Goal: Task Accomplishment & Management: Manage account settings

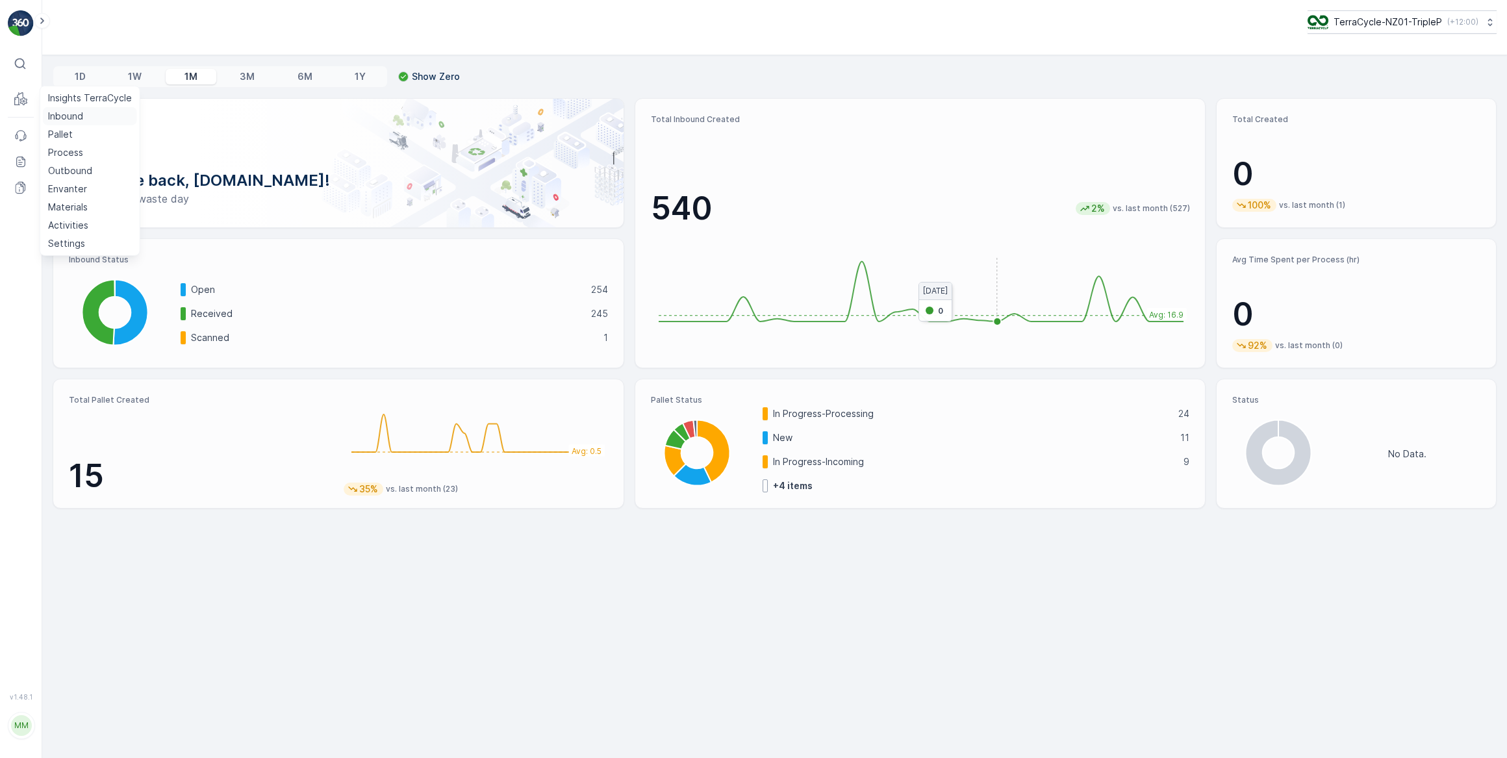
click at [67, 114] on p "Inbound" at bounding box center [65, 116] width 35 height 13
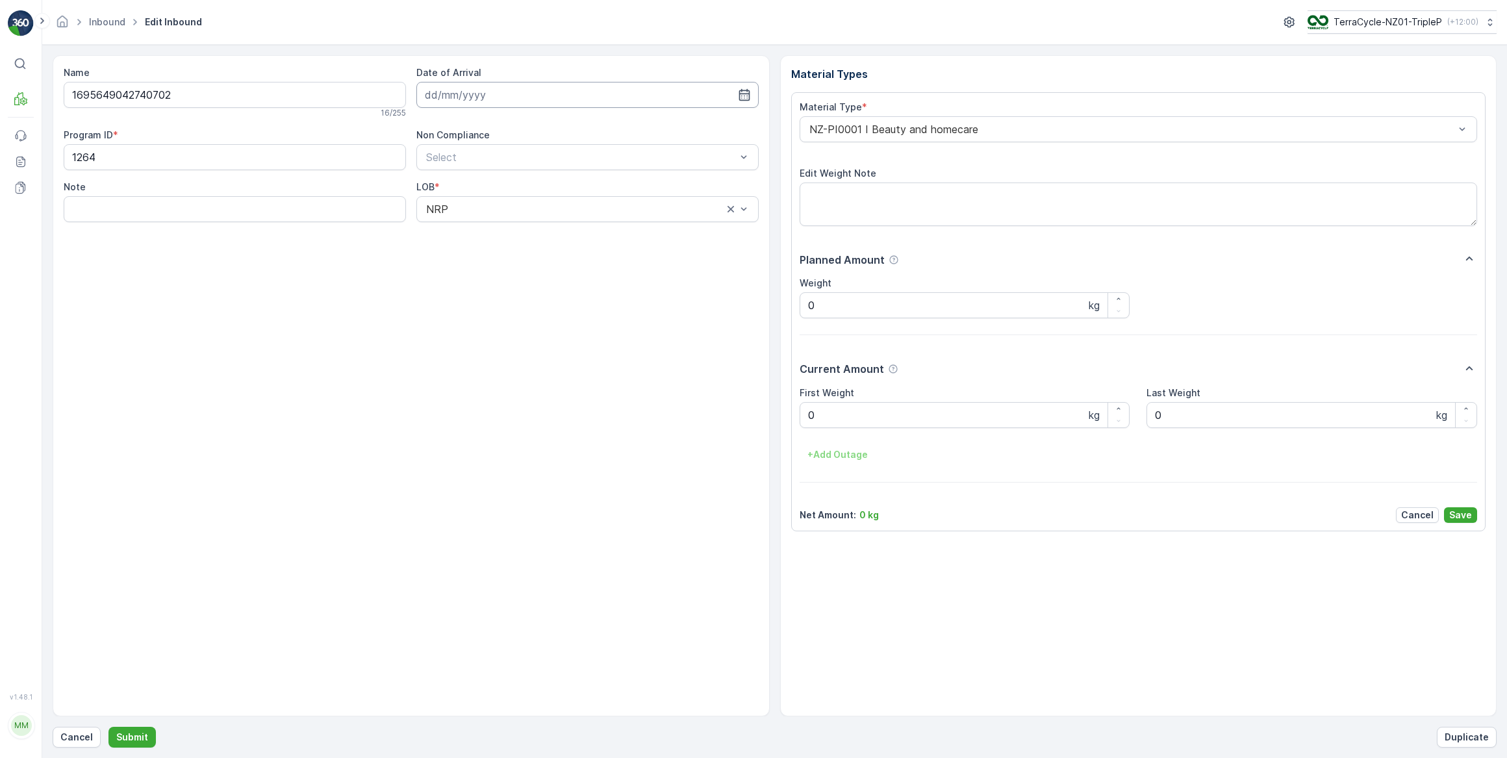
click at [469, 84] on input at bounding box center [587, 95] width 342 height 26
click at [460, 260] on div "18" at bounding box center [461, 254] width 21 height 21
type input "[DATE]"
drag, startPoint x: 833, startPoint y: 416, endPoint x: 803, endPoint y: 418, distance: 30.6
click at [803, 418] on Weight "0" at bounding box center [965, 415] width 331 height 26
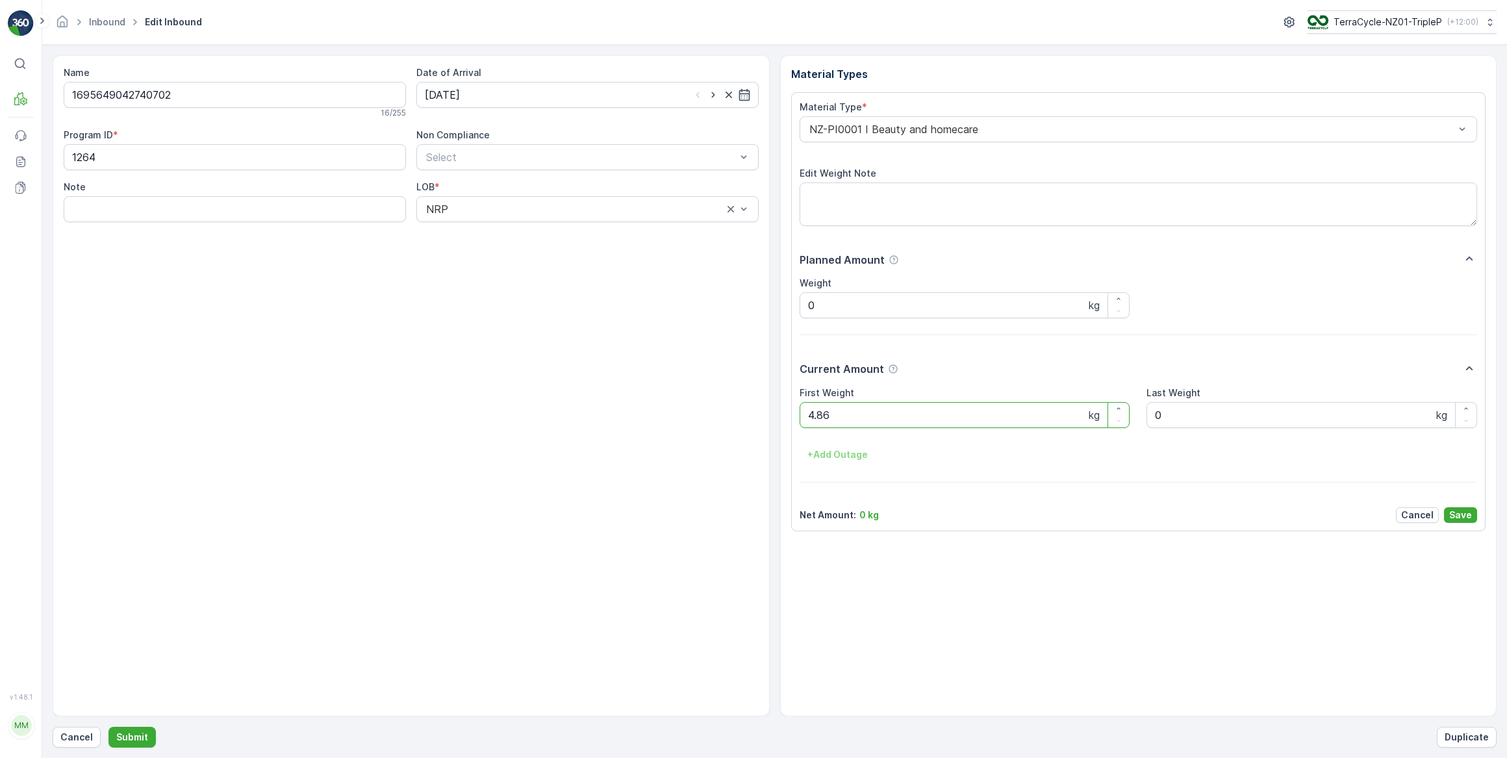
click at [108, 727] on button "Submit" at bounding box center [131, 737] width 47 height 21
click at [490, 86] on input at bounding box center [587, 95] width 342 height 26
click at [461, 251] on div "18" at bounding box center [461, 254] width 21 height 21
type input "[DATE]"
drag, startPoint x: 829, startPoint y: 418, endPoint x: 778, endPoint y: 423, distance: 51.5
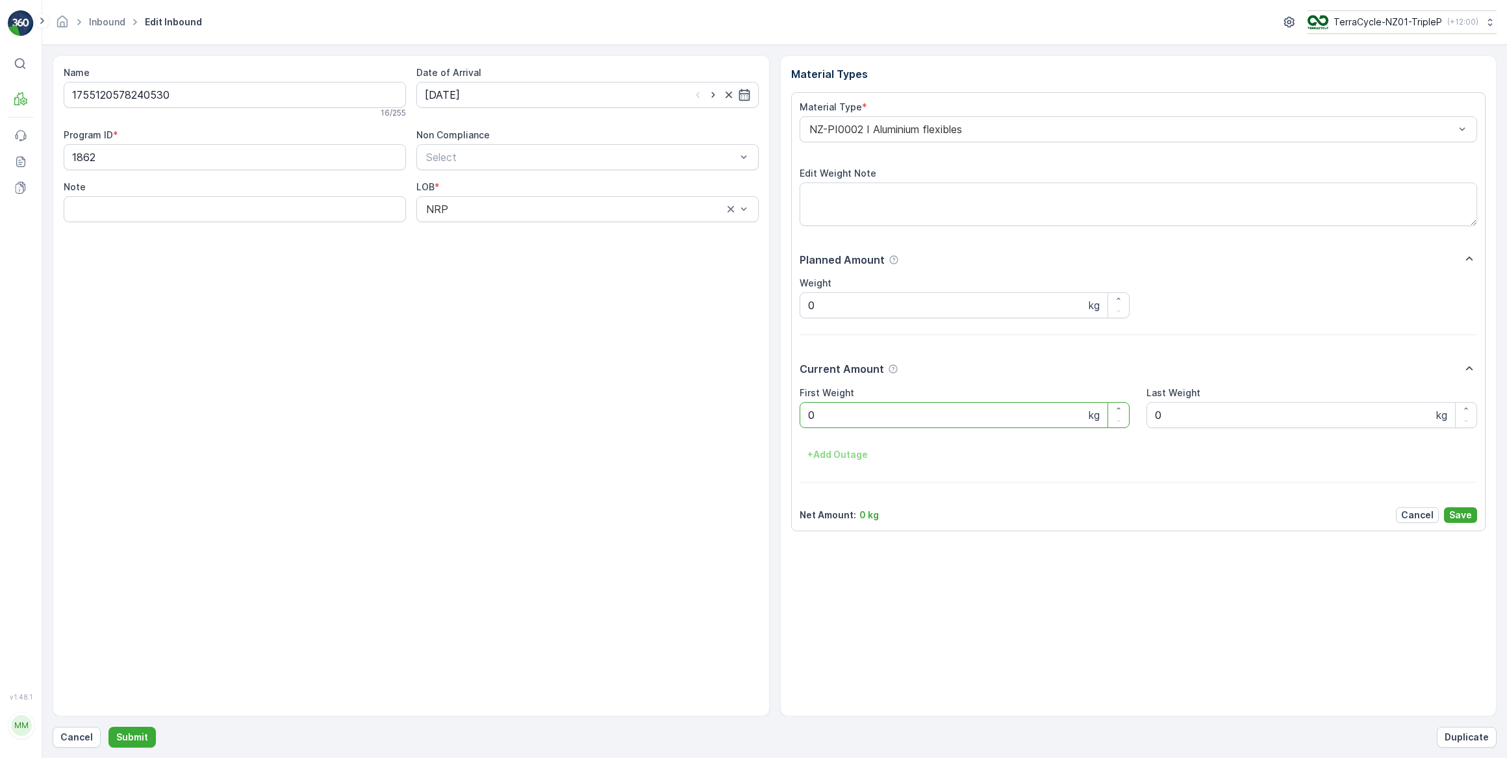
click at [780, 422] on div "Material Types Material Type * NZ-PI0002 I Aluminium flexibles Edit Weight Note…" at bounding box center [1138, 385] width 717 height 661
click at [108, 727] on button "Submit" at bounding box center [131, 737] width 47 height 21
click at [461, 103] on input at bounding box center [587, 95] width 342 height 26
click at [468, 252] on div "18" at bounding box center [461, 254] width 21 height 21
type input "[DATE]"
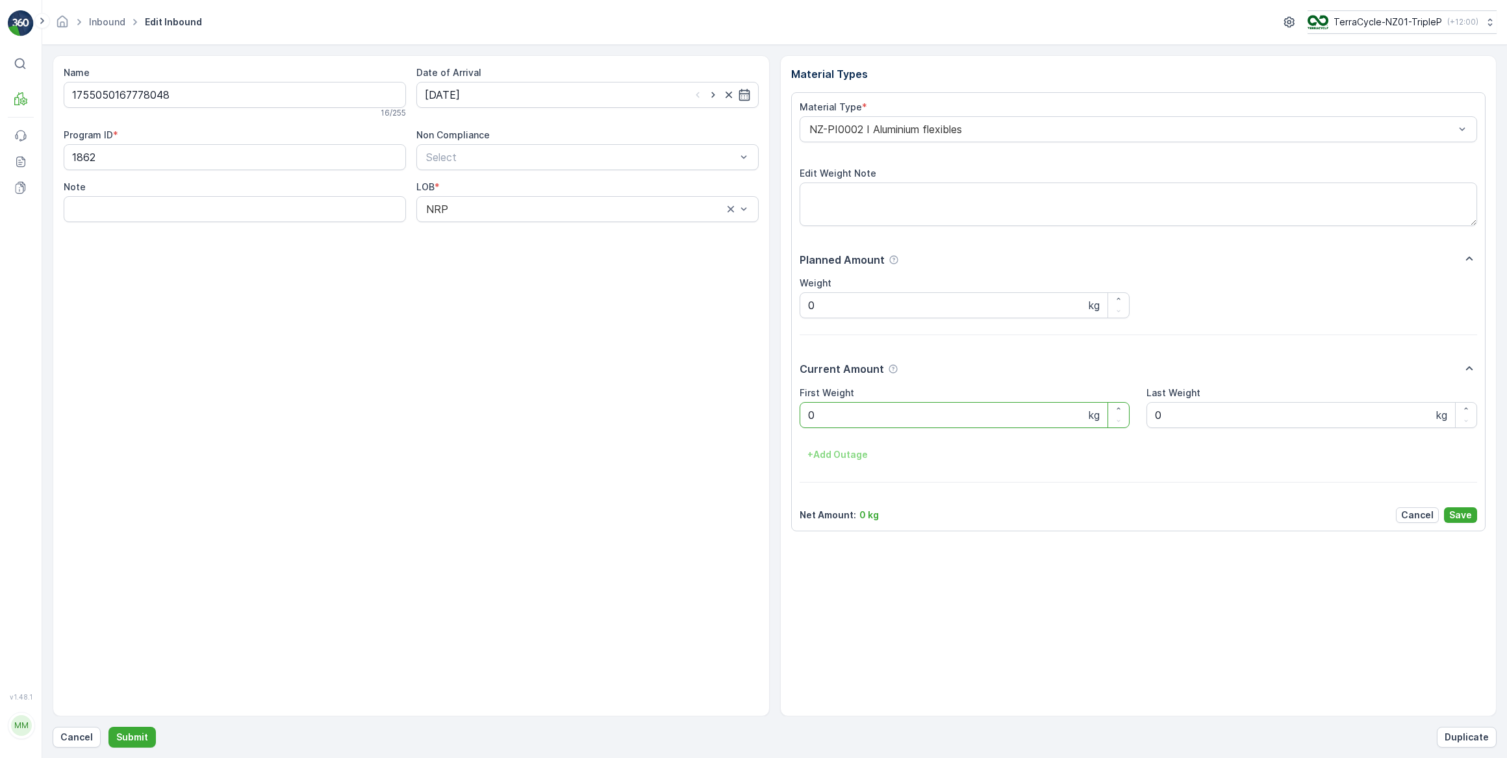
drag, startPoint x: 824, startPoint y: 422, endPoint x: 793, endPoint y: 417, distance: 31.5
click at [793, 417] on div "Material Type * NZ-PI0002 I Aluminium flexibles Edit Weight Note Planned Amount…" at bounding box center [1138, 311] width 695 height 439
click at [108, 727] on button "Submit" at bounding box center [131, 737] width 47 height 21
click at [487, 102] on input at bounding box center [587, 95] width 342 height 26
click at [468, 253] on div "18" at bounding box center [461, 254] width 21 height 21
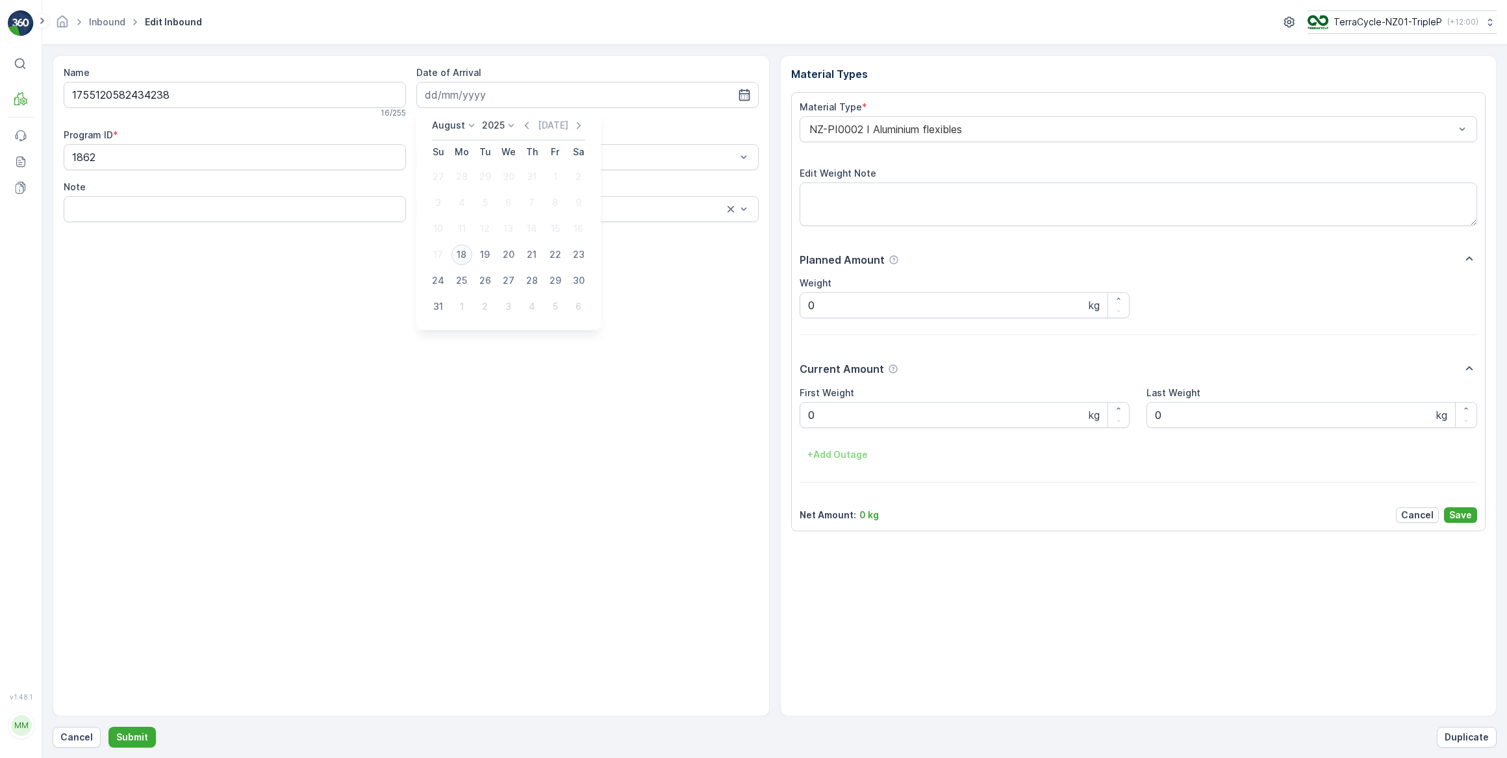
type input "[DATE]"
drag, startPoint x: 823, startPoint y: 414, endPoint x: 779, endPoint y: 423, distance: 45.0
click at [779, 423] on div "Name 1755120582434238 16 / 255 Date of Arrival [DATE] Program ID * 1862 Non Com…" at bounding box center [775, 385] width 1444 height 661
click at [108, 727] on button "Submit" at bounding box center [131, 737] width 47 height 21
click at [514, 93] on input at bounding box center [587, 95] width 342 height 26
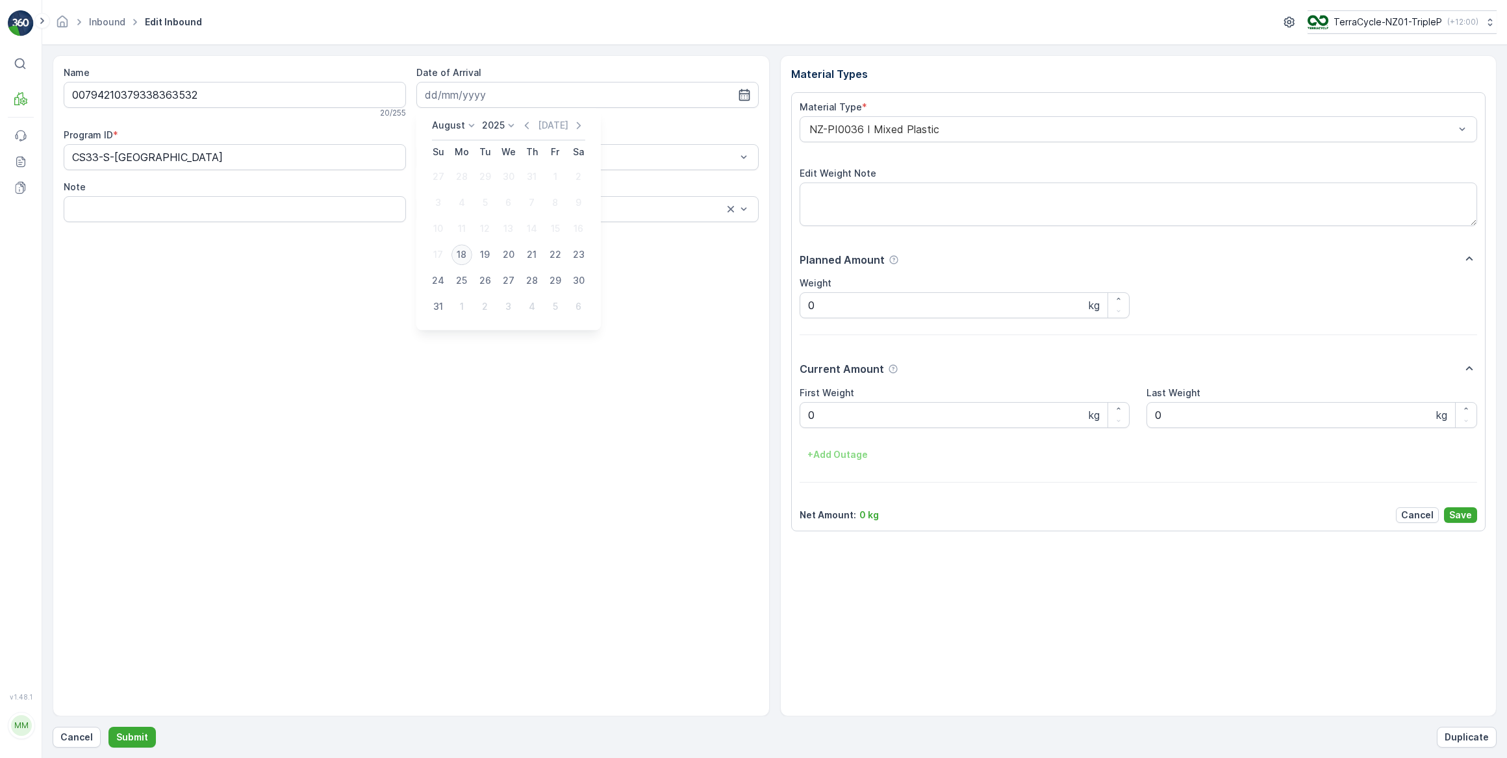
click at [465, 255] on div "18" at bounding box center [461, 254] width 21 height 21
type input "[DATE]"
drag, startPoint x: 851, startPoint y: 418, endPoint x: 779, endPoint y: 407, distance: 72.8
click at [787, 412] on div "Material Types Material Type * NZ-PI0036 I Mixed Plastic Edit Weight Note Plann…" at bounding box center [1138, 385] width 717 height 661
click at [108, 727] on button "Submit" at bounding box center [131, 737] width 47 height 21
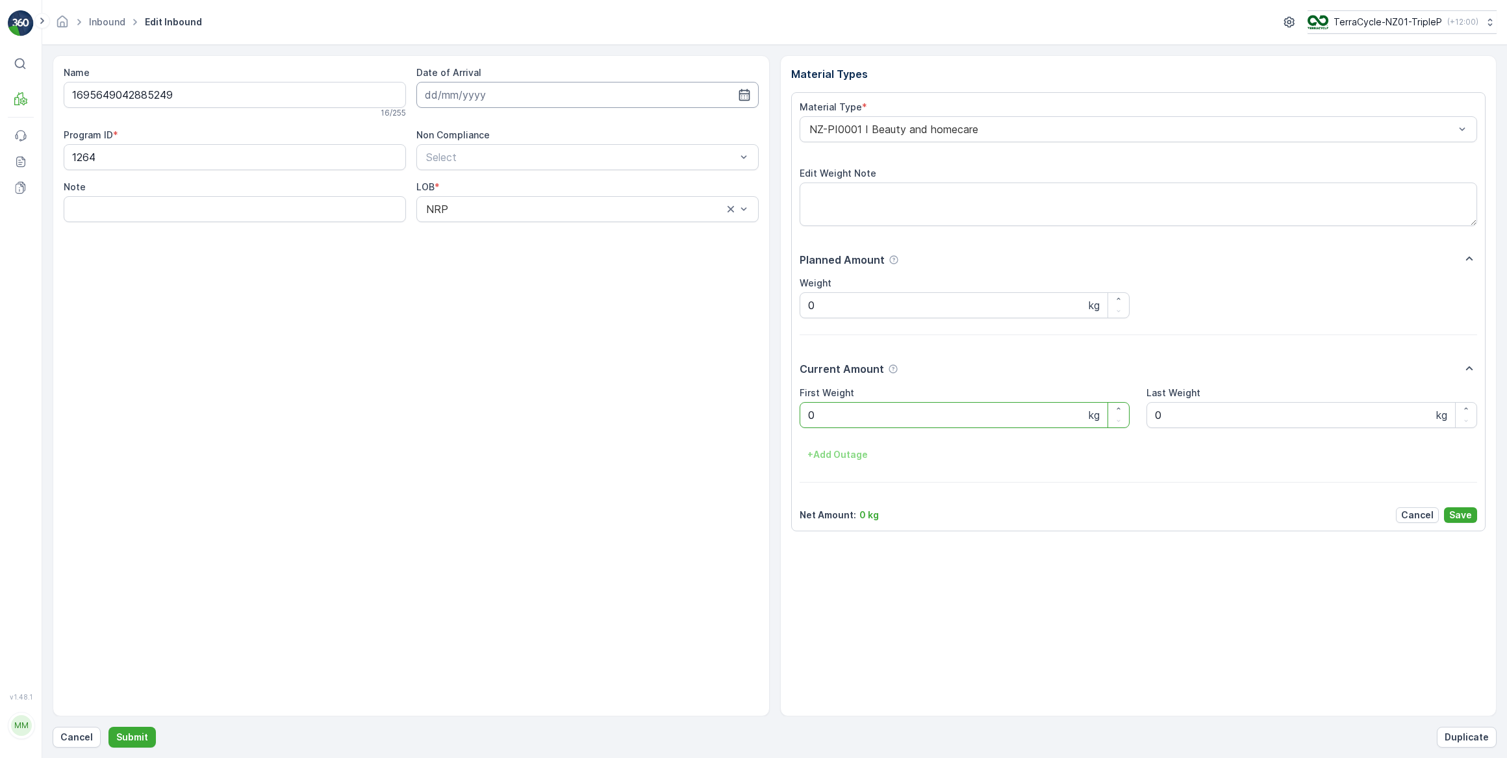
click at [626, 94] on input at bounding box center [587, 95] width 342 height 26
click at [470, 252] on div "18" at bounding box center [461, 254] width 21 height 21
type input "[DATE]"
drag, startPoint x: 803, startPoint y: 422, endPoint x: 775, endPoint y: 423, distance: 28.6
click at [777, 423] on div "Name 1695649042885249 16 / 255 Date of Arrival [DATE] Program ID * 1264 Non Com…" at bounding box center [775, 385] width 1444 height 661
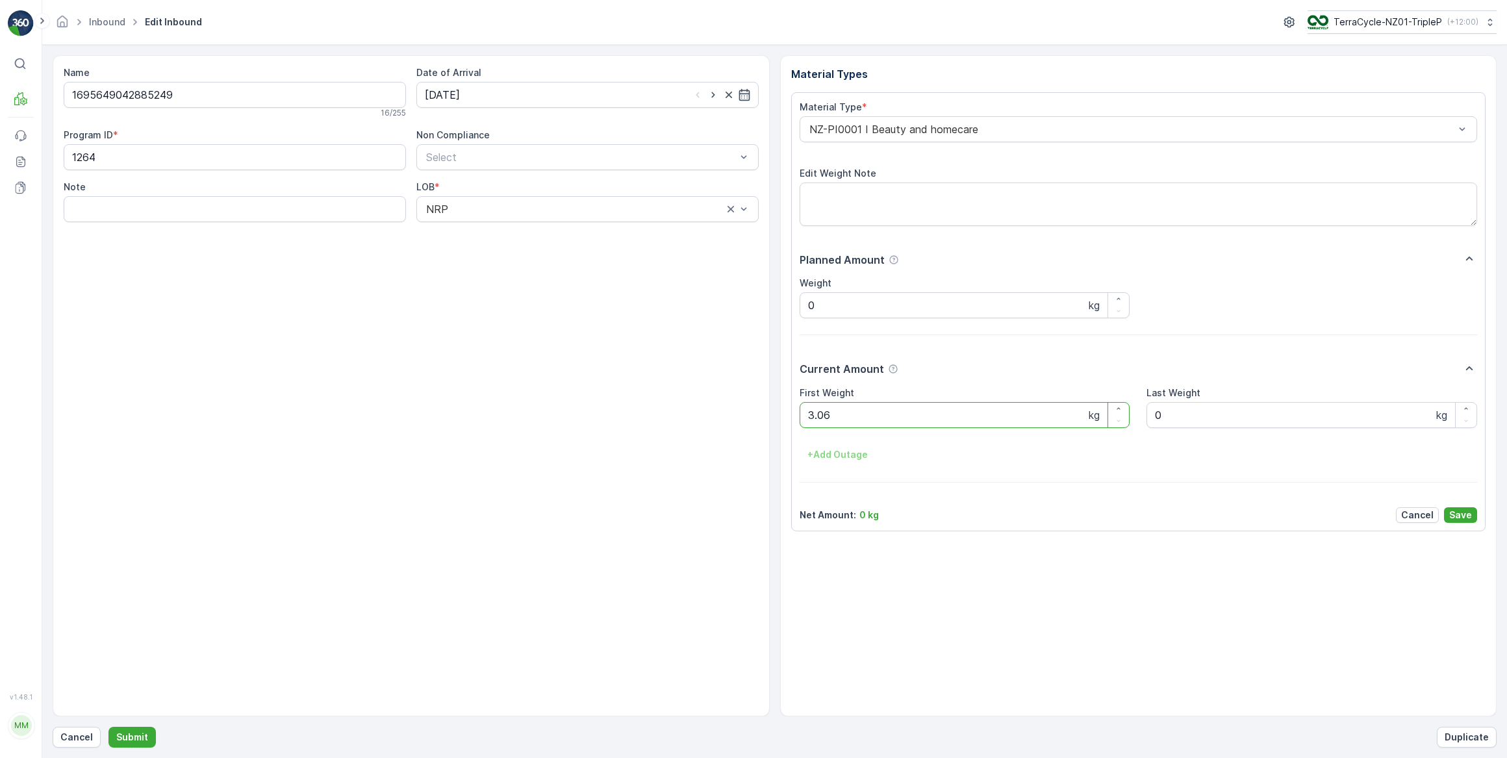
click at [108, 727] on button "Submit" at bounding box center [131, 737] width 47 height 21
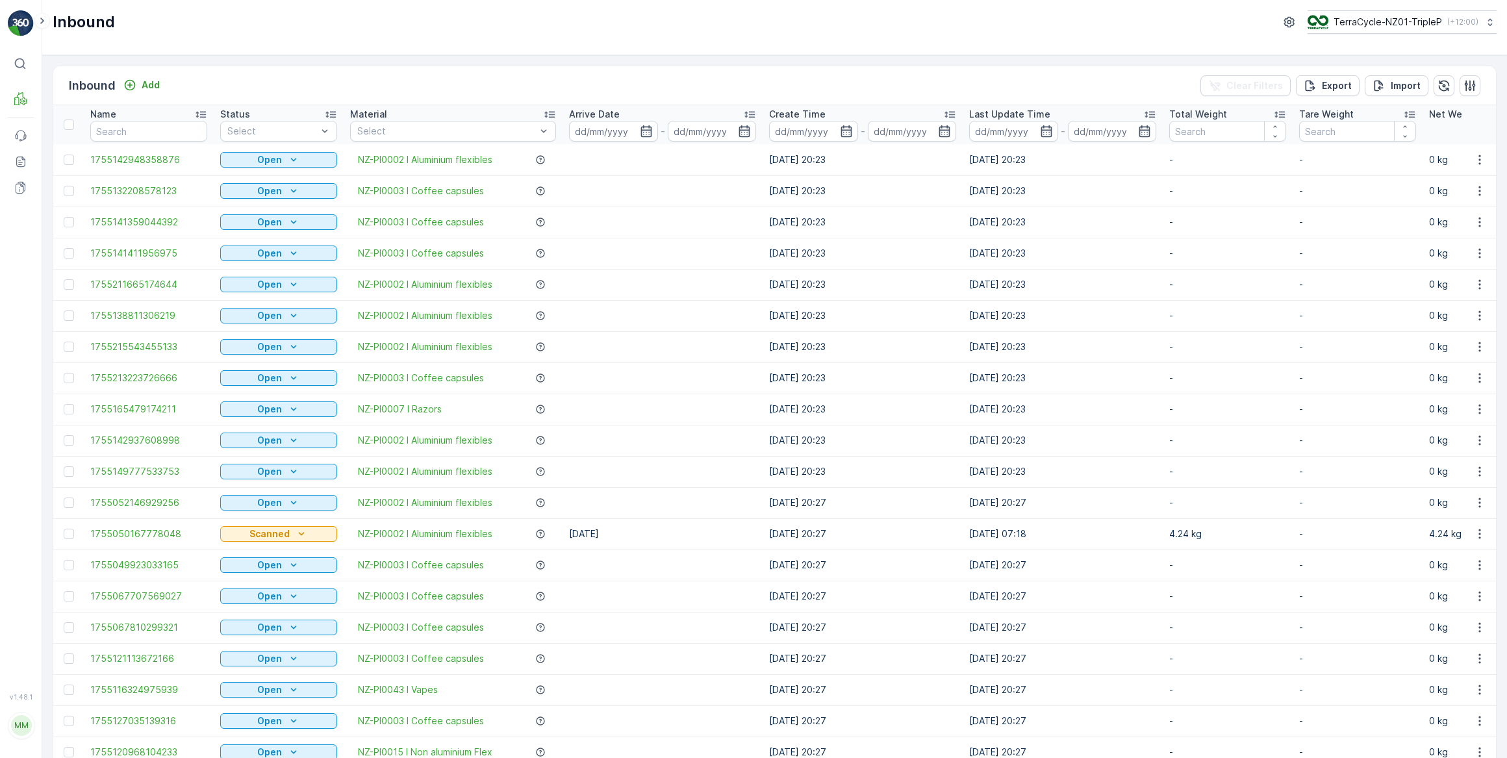
drag, startPoint x: 818, startPoint y: 385, endPoint x: 524, endPoint y: 175, distance: 361.2
click at [362, 38] on div "Inbound TerraCycle-NZ01-TripleP ( +12:00 )" at bounding box center [774, 27] width 1465 height 55
click at [77, 151] on p "Process" at bounding box center [65, 152] width 35 height 13
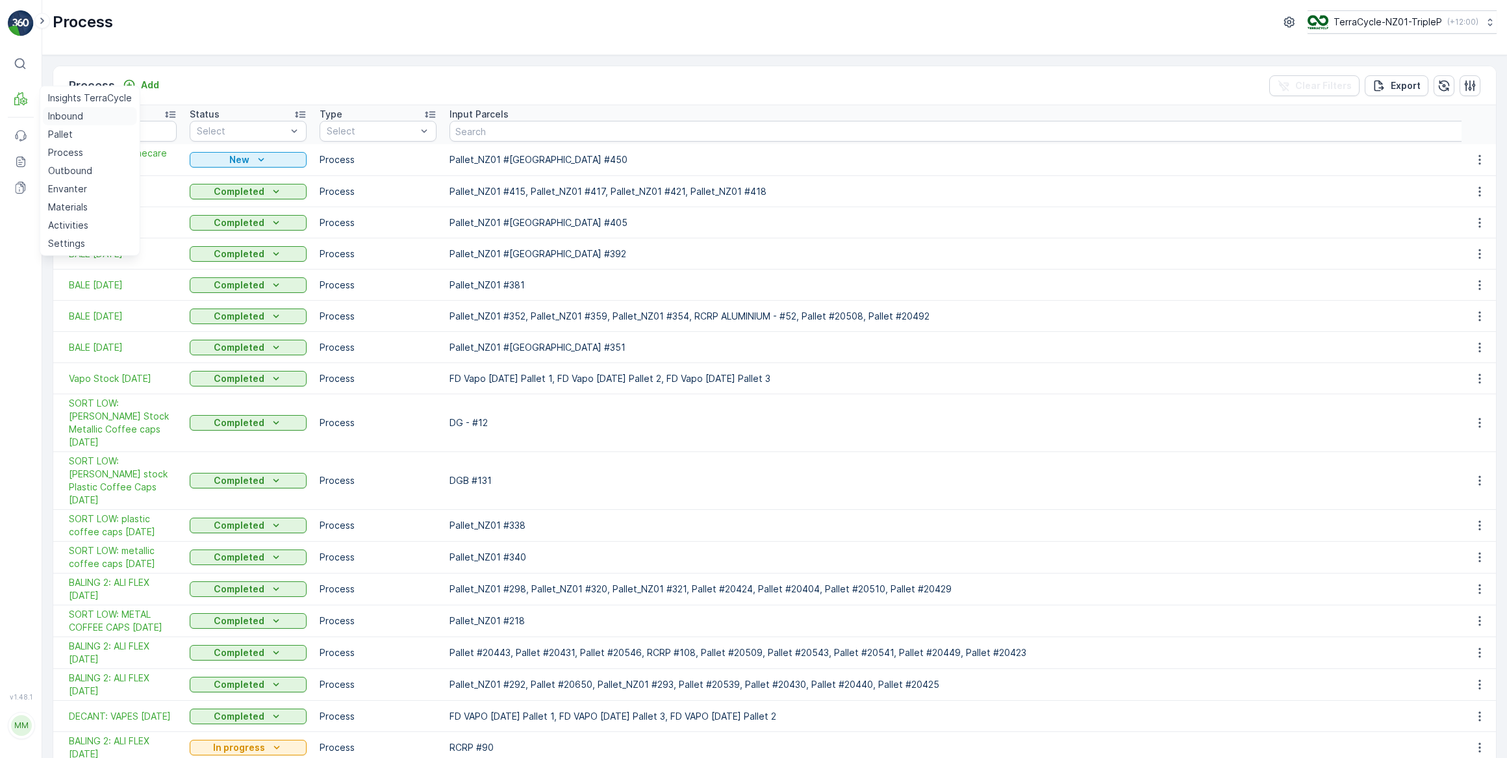
click at [58, 116] on p "Inbound" at bounding box center [65, 116] width 35 height 13
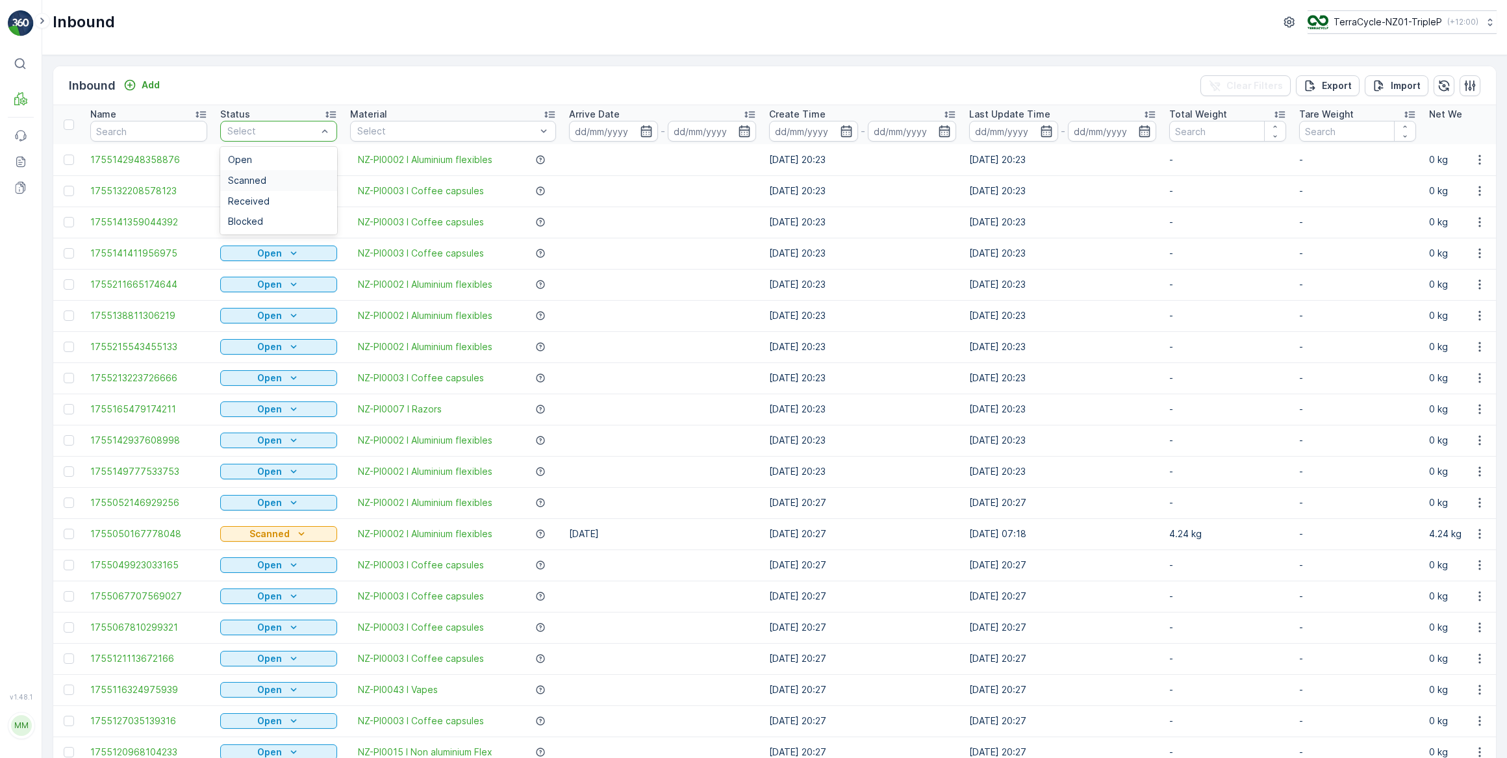
click at [260, 179] on span "Scanned" at bounding box center [247, 180] width 38 height 10
